Goal: Task Accomplishment & Management: Manage account settings

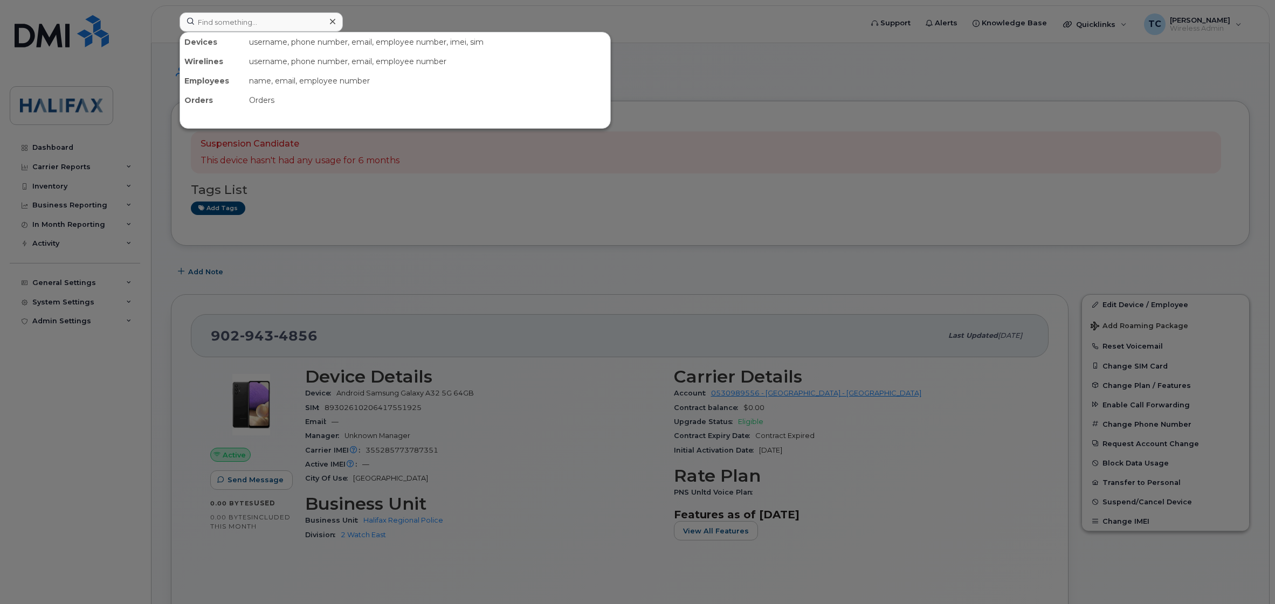
click at [289, 19] on input at bounding box center [261, 21] width 163 height 19
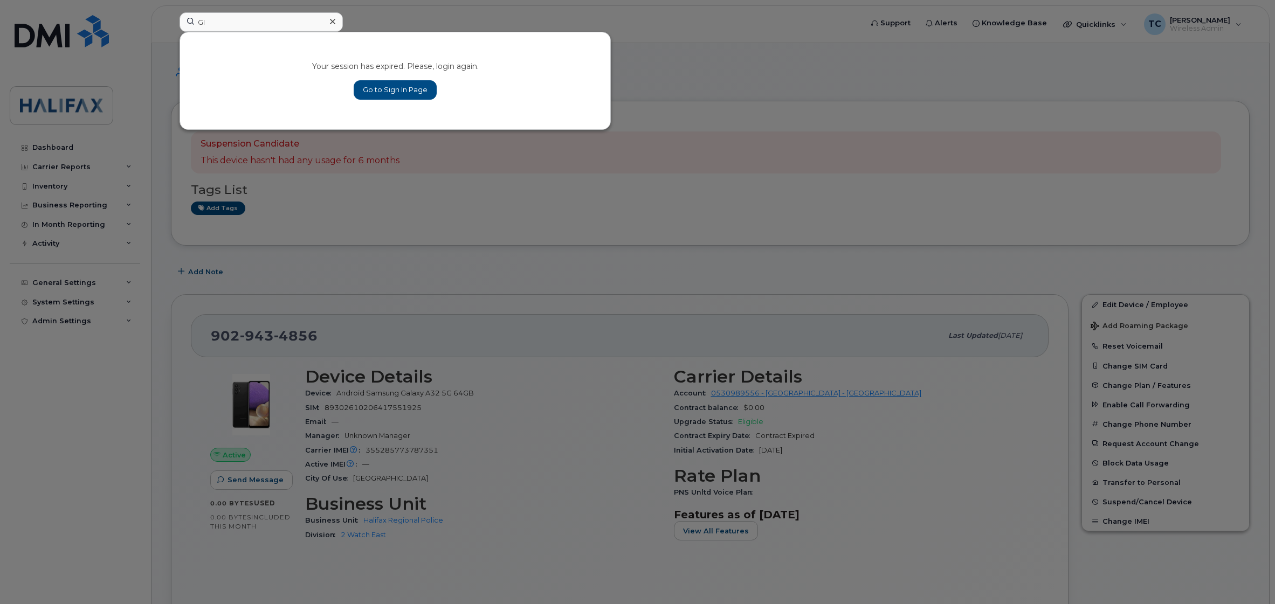
type input "G"
click at [256, 8] on div at bounding box center [637, 302] width 1275 height 604
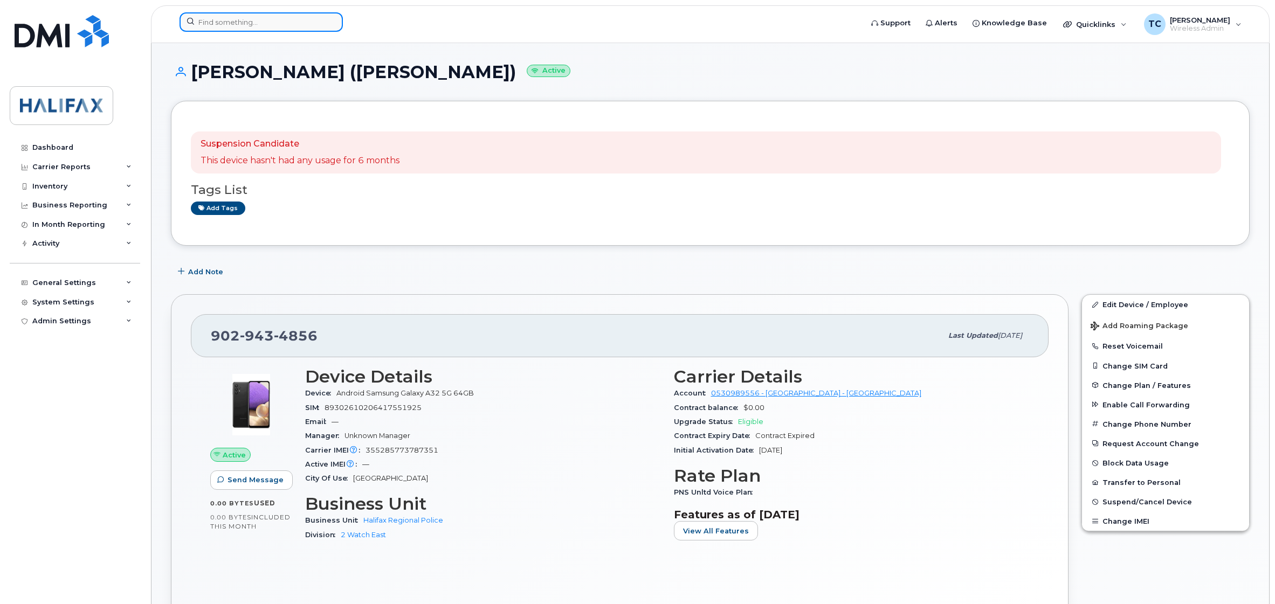
click at [251, 17] on input at bounding box center [261, 21] width 163 height 19
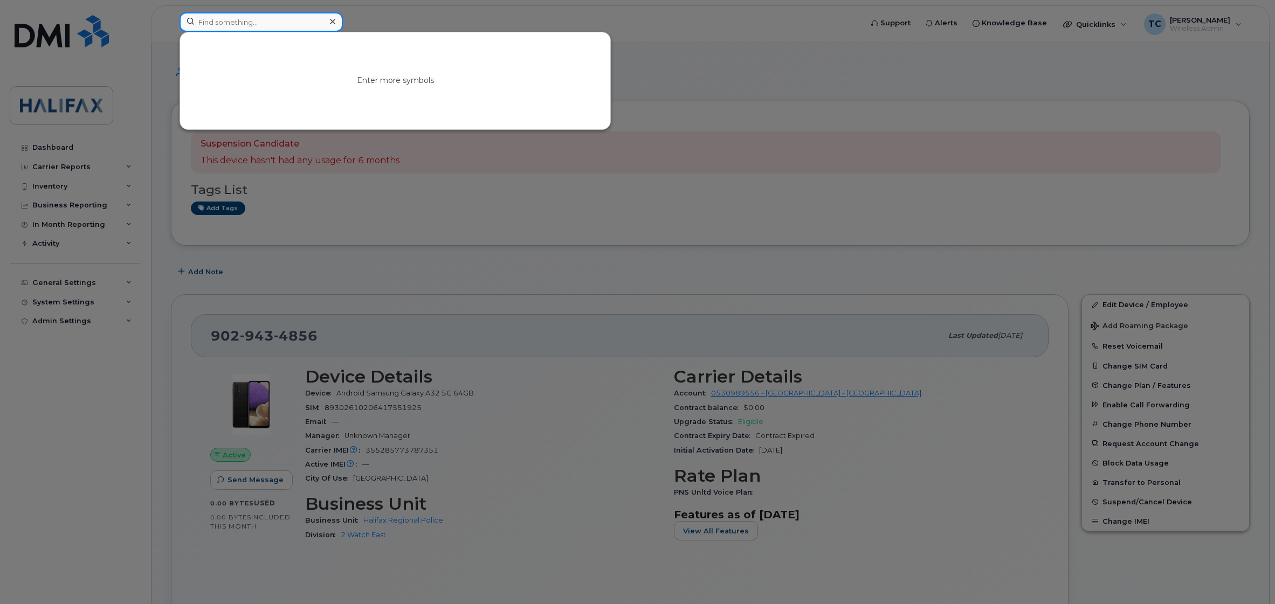
paste input "9024566754"
type input "9024566754"
click at [395, 92] on link "Go to Sign In Page" at bounding box center [395, 89] width 83 height 19
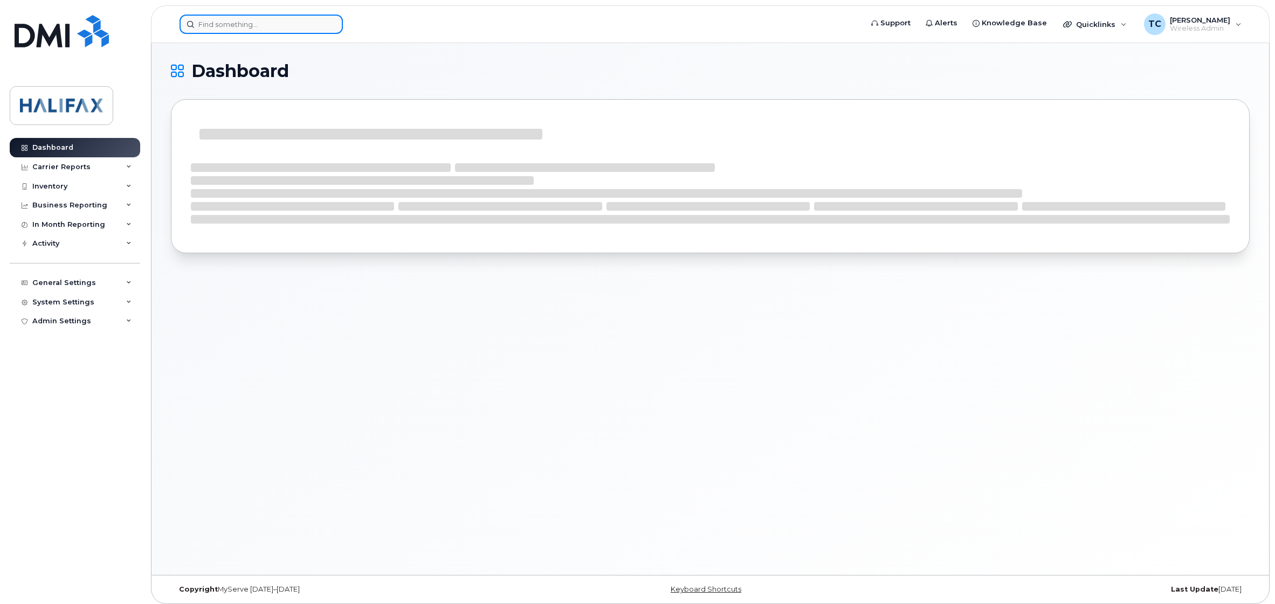
click at [233, 19] on input at bounding box center [261, 24] width 163 height 19
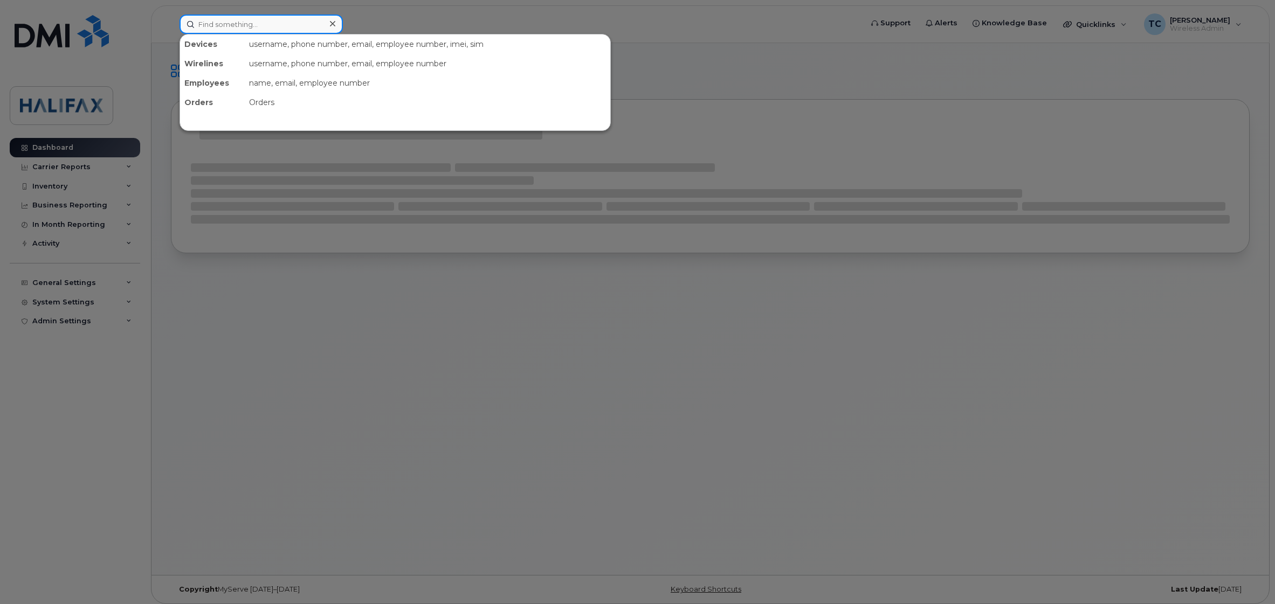
paste input "9024566754"
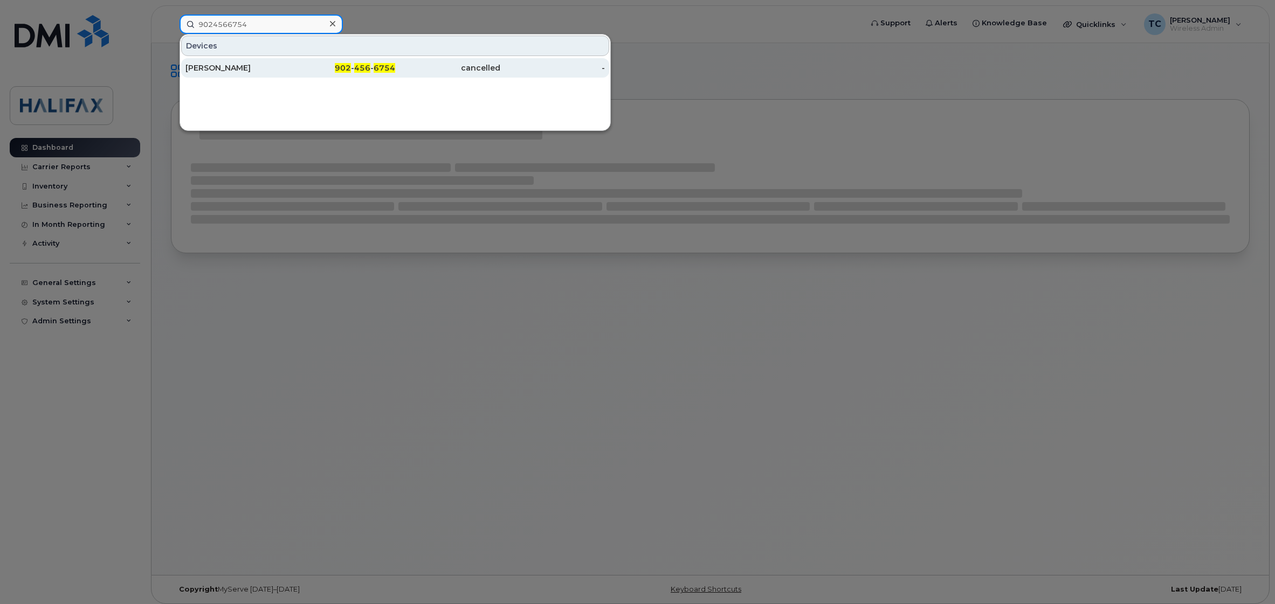
type input "9024566754"
click at [227, 67] on div "Andrew Vialette" at bounding box center [237, 68] width 105 height 11
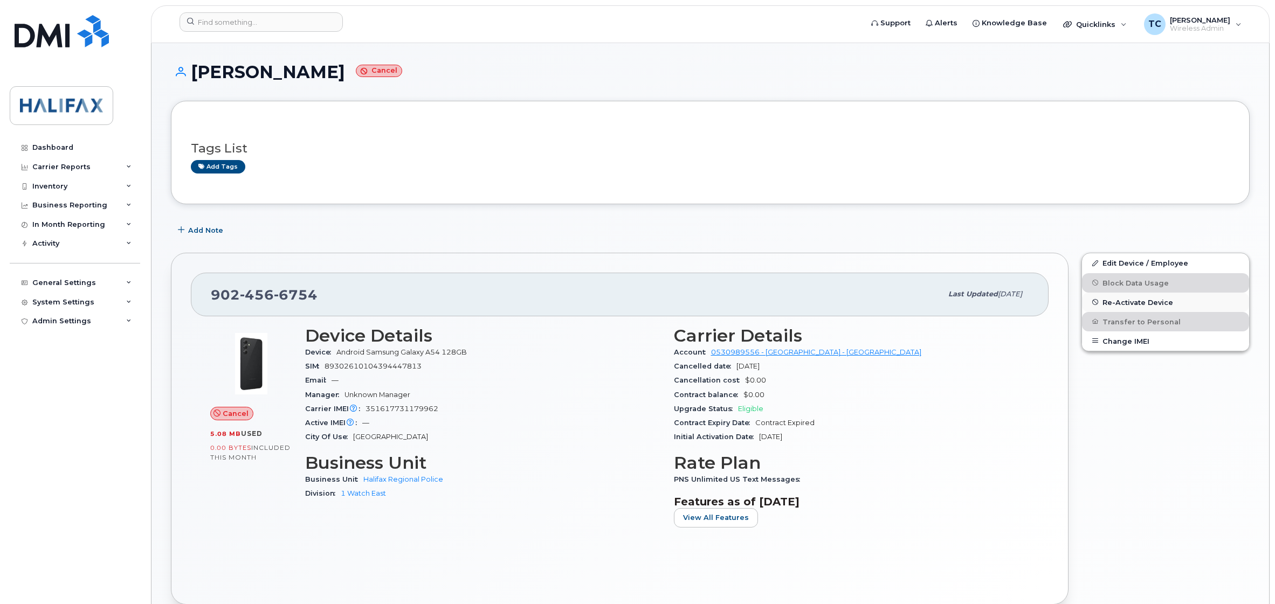
click at [1133, 300] on span "Re-Activate Device" at bounding box center [1137, 302] width 71 height 8
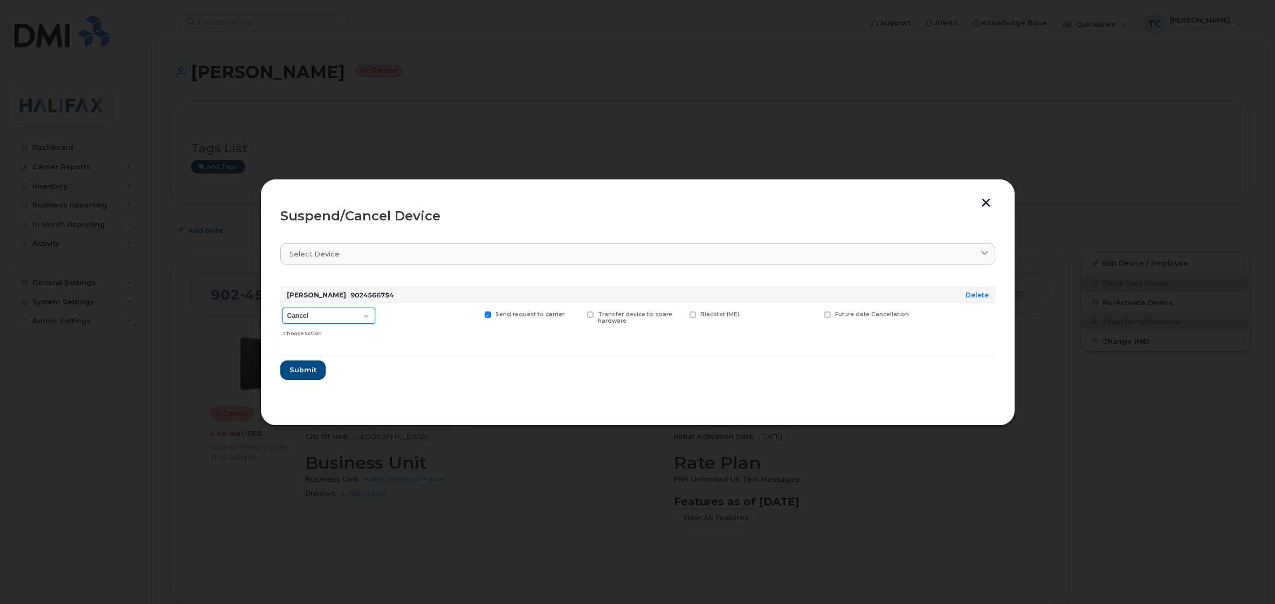
click at [332, 317] on select "Cancel Suspend - Extend Suspension Suspend - Reduced Rate Suspend - Full Rate S…" at bounding box center [328, 316] width 93 height 16
select select "[object Object]"
click at [282, 308] on select "Cancel Suspend - Extend Suspension Suspend - Reduced Rate Suspend - Full Rate S…" at bounding box center [328, 316] width 93 height 16
click at [299, 368] on span "Submit" at bounding box center [302, 370] width 27 height 10
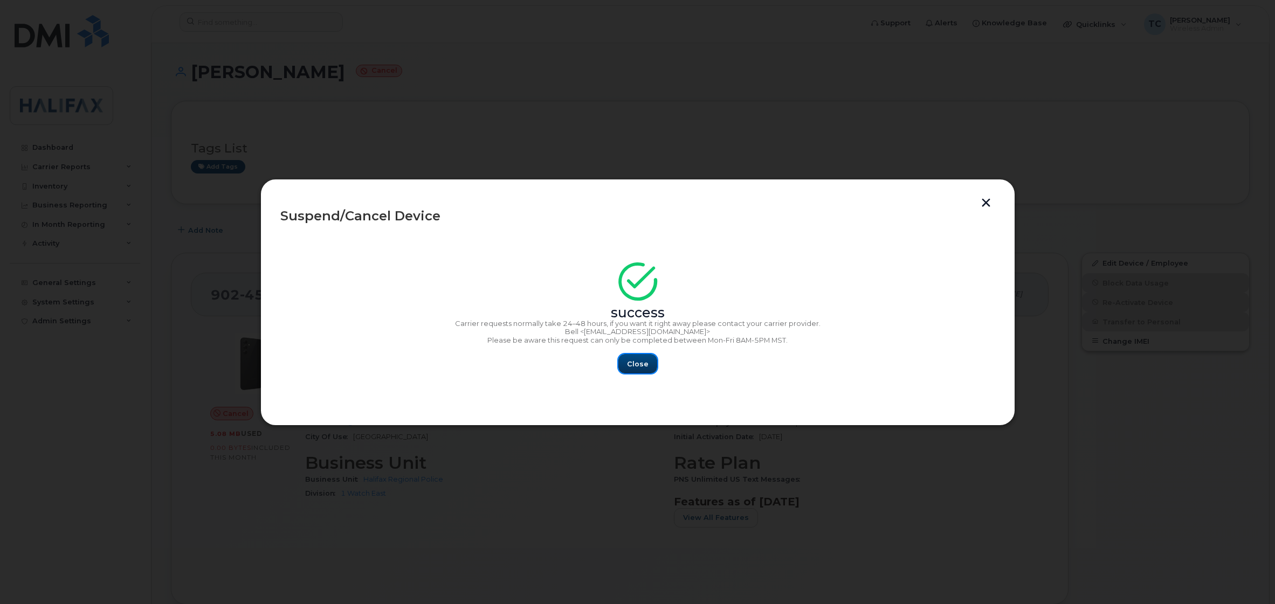
click at [645, 364] on span "Close" at bounding box center [638, 364] width 22 height 10
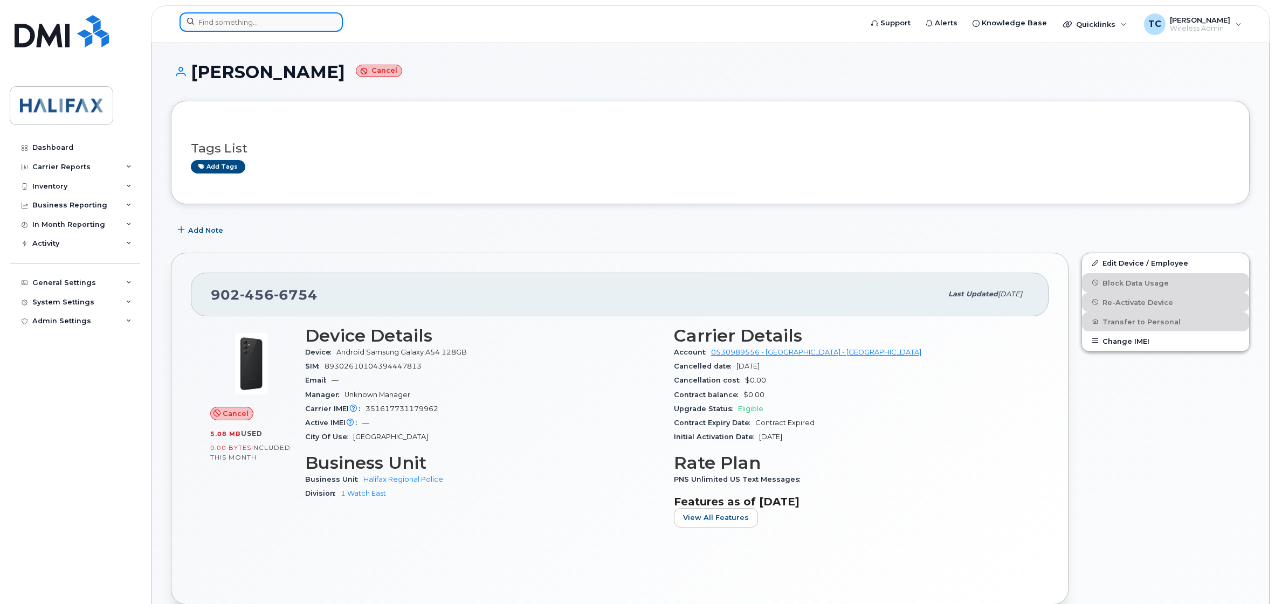
click at [282, 26] on input at bounding box center [261, 21] width 163 height 19
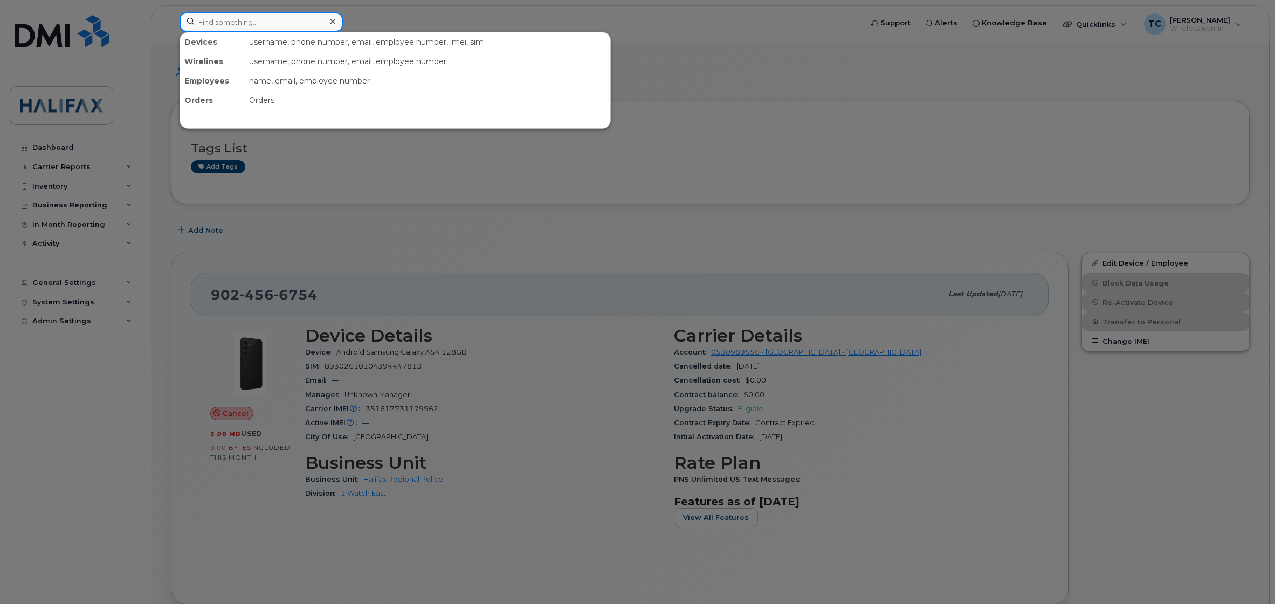
paste input "9024566754"
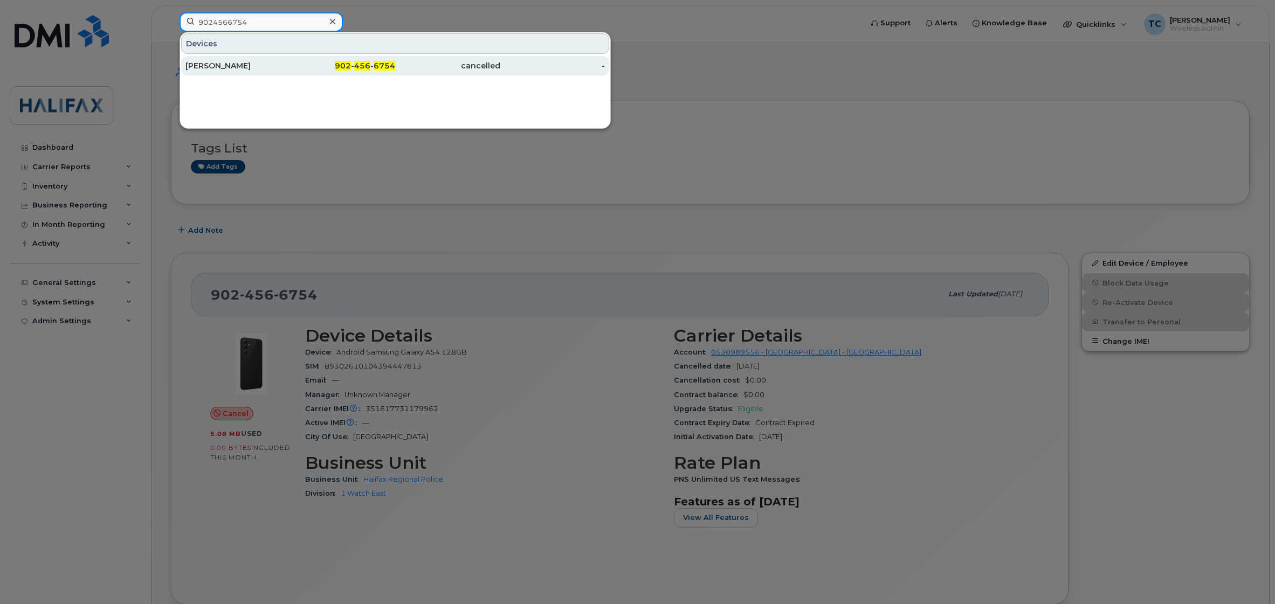
type input "9024566754"
drag, startPoint x: 212, startPoint y: 63, endPoint x: 237, endPoint y: 65, distance: 25.4
click at [213, 63] on div "Andrew Vialette" at bounding box center [237, 65] width 105 height 11
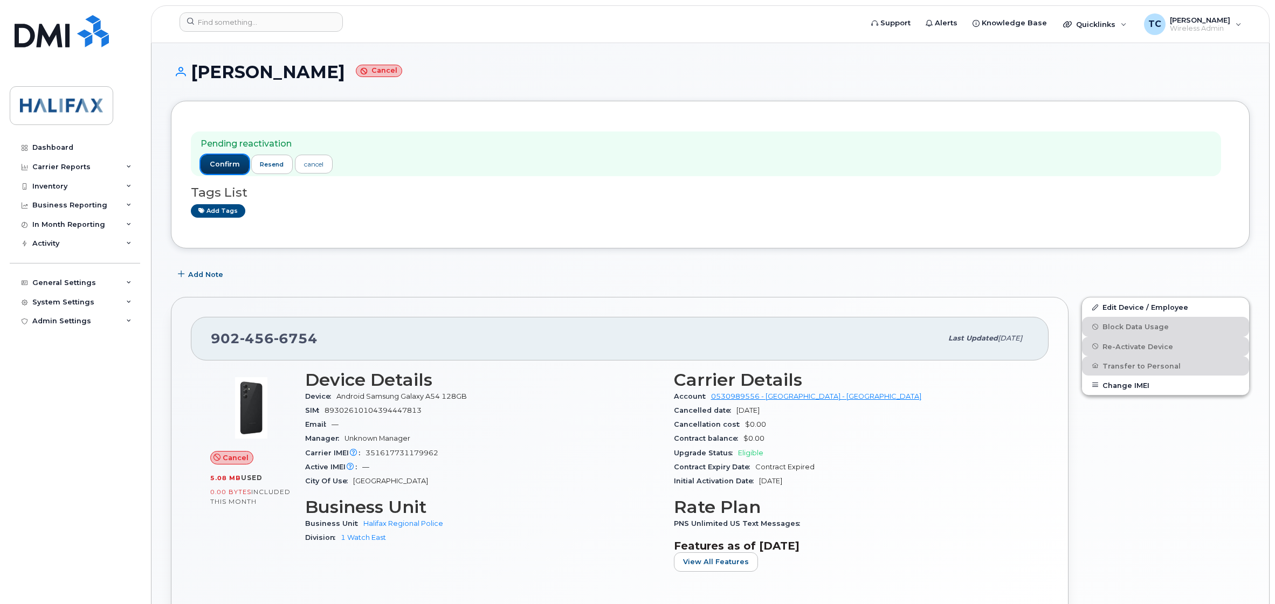
click at [219, 162] on span "confirm" at bounding box center [225, 165] width 30 height 10
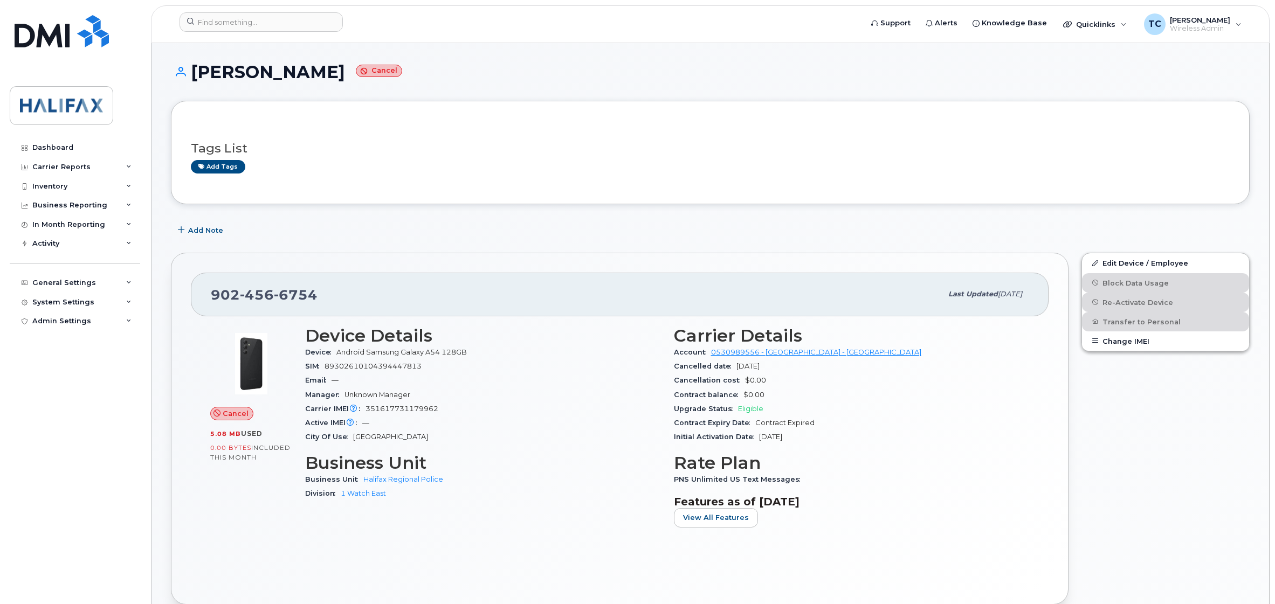
drag, startPoint x: 339, startPoint y: 74, endPoint x: 196, endPoint y: 75, distance: 142.9
click at [196, 75] on h1 "Andrew Vialette Cancel" at bounding box center [710, 72] width 1079 height 19
copy h1 "Andrew Vialette"
drag, startPoint x: 251, startPoint y: 116, endPoint x: 282, endPoint y: 155, distance: 49.1
click at [251, 116] on div "Pending reactivation confirm resend cancel Tags List Add tags" at bounding box center [710, 153] width 1079 height 104
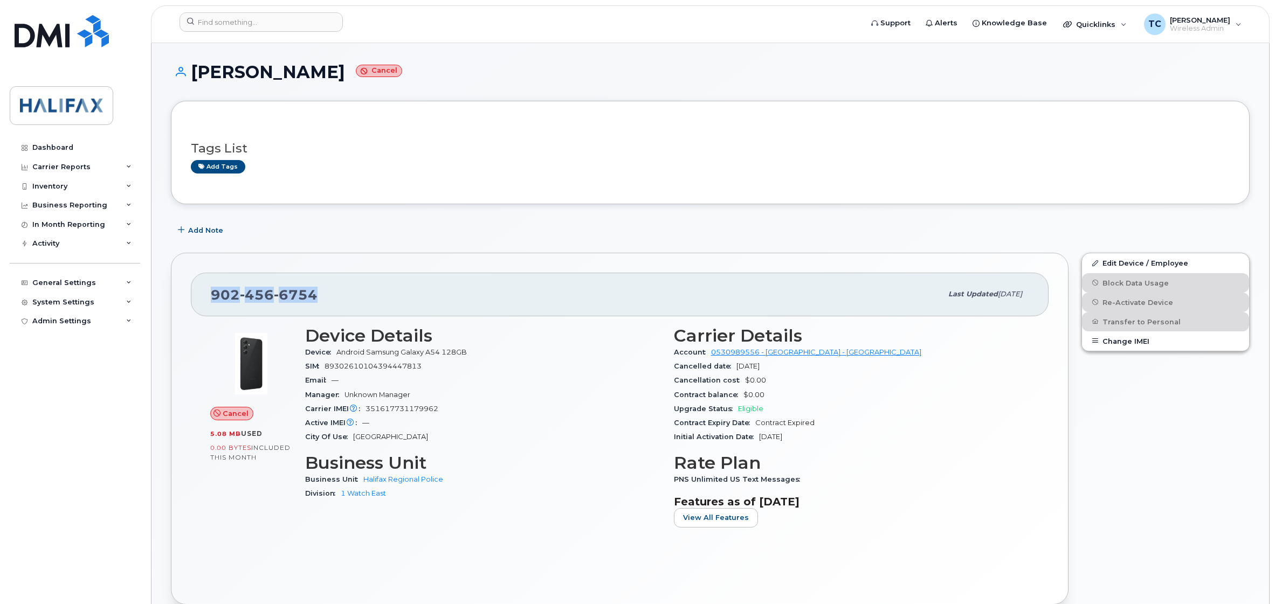
drag, startPoint x: 330, startPoint y: 294, endPoint x: 201, endPoint y: 292, distance: 129.4
click at [201, 292] on div "902 456 6754 Last updated Sep 23, 2025" at bounding box center [620, 294] width 858 height 43
copy span "902 456 6754"
